Goal: Navigation & Orientation: Find specific page/section

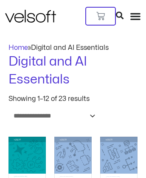
scroll to position [3051, 17]
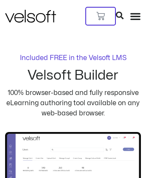
scroll to position [1960, 17]
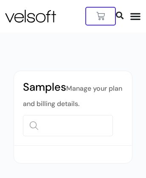
click at [124, 11] on icon at bounding box center [120, 15] width 8 height 8
